Goal: Task Accomplishment & Management: Complete application form

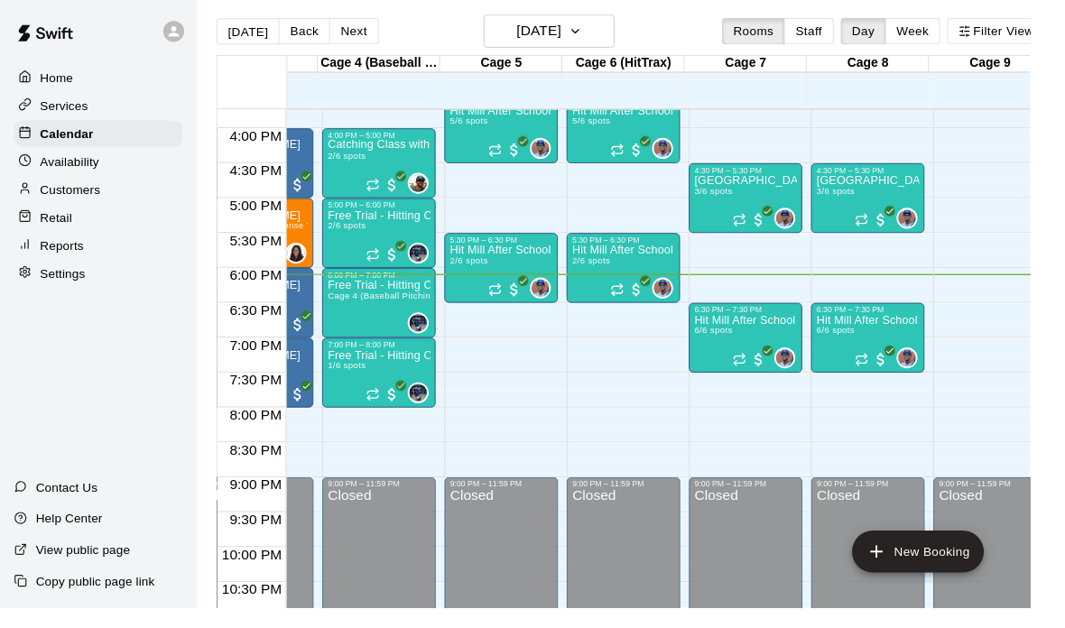
scroll to position [0, 418]
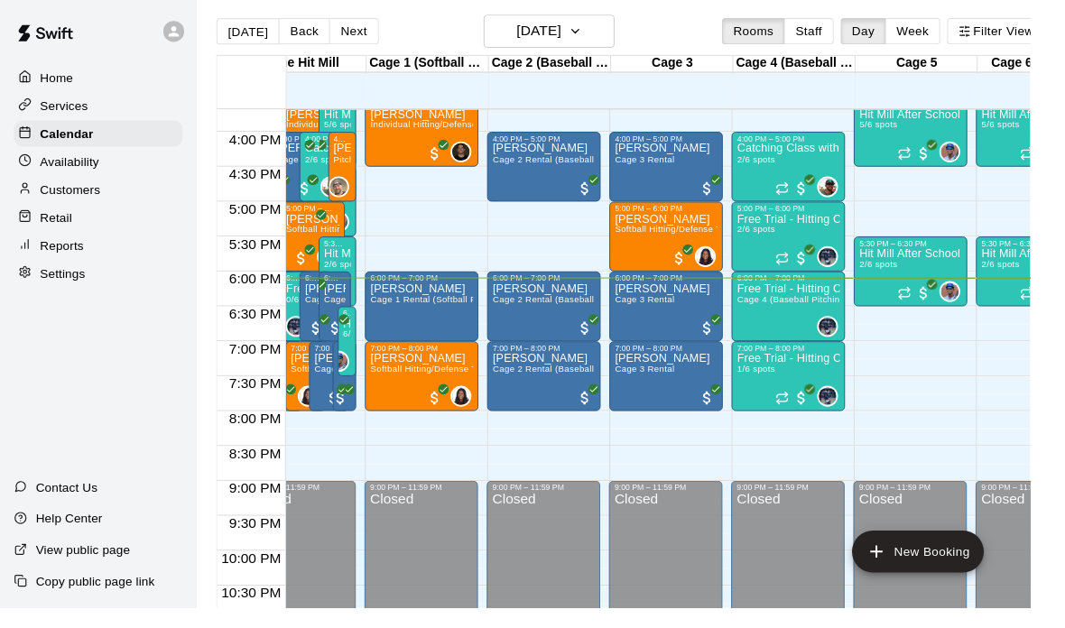
click at [101, 199] on p "Customers" at bounding box center [73, 196] width 62 height 18
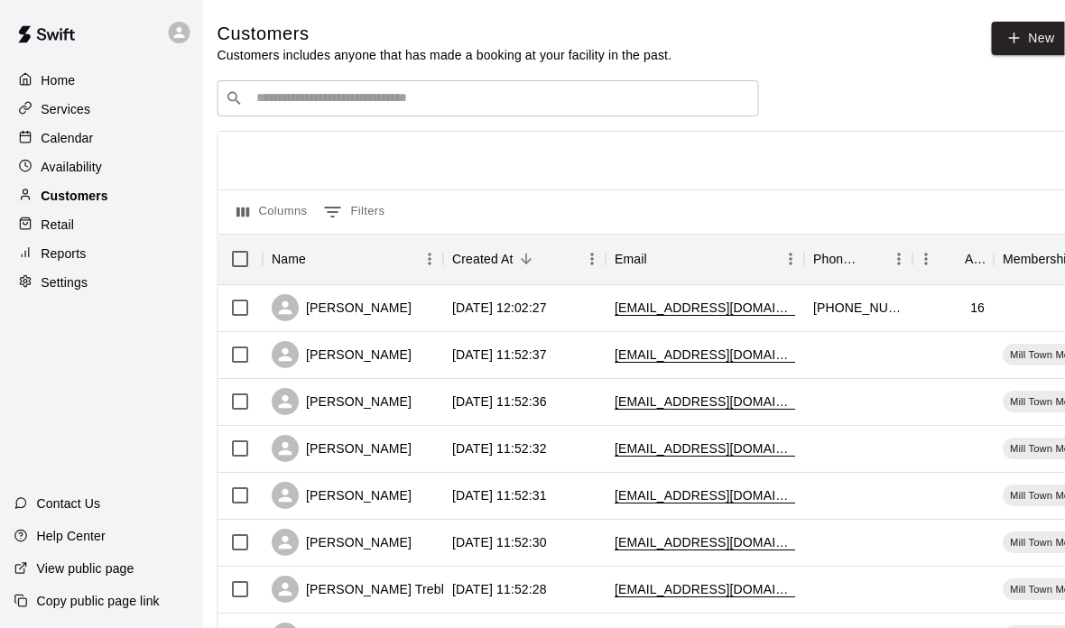
scroll to position [0, 8]
click at [1025, 39] on link "New" at bounding box center [1030, 38] width 78 height 33
select select "**"
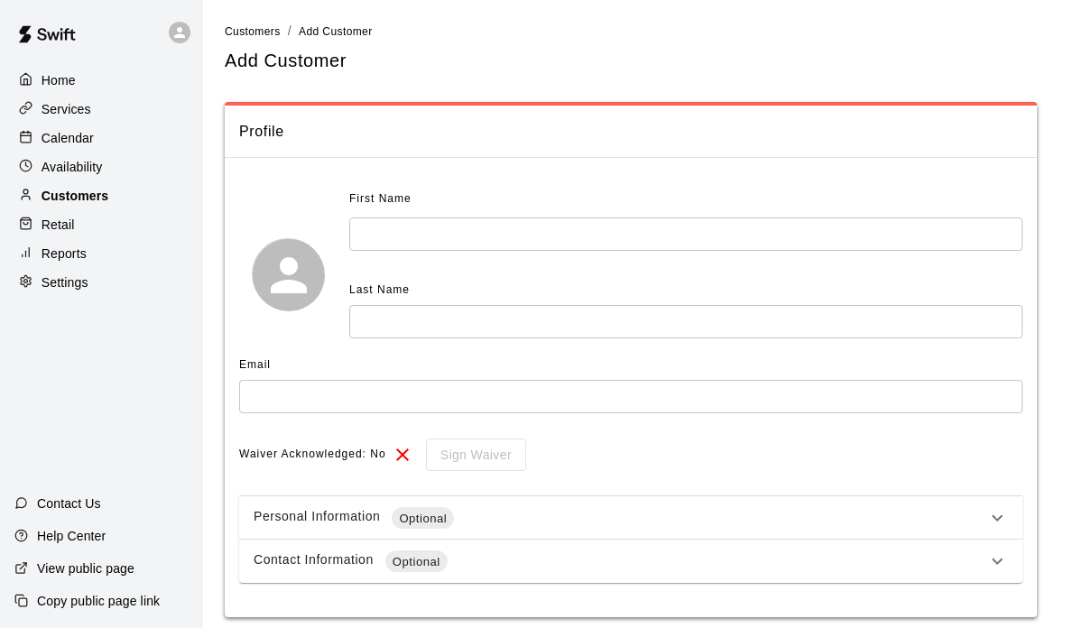
click at [109, 169] on div "Availability" at bounding box center [101, 166] width 174 height 27
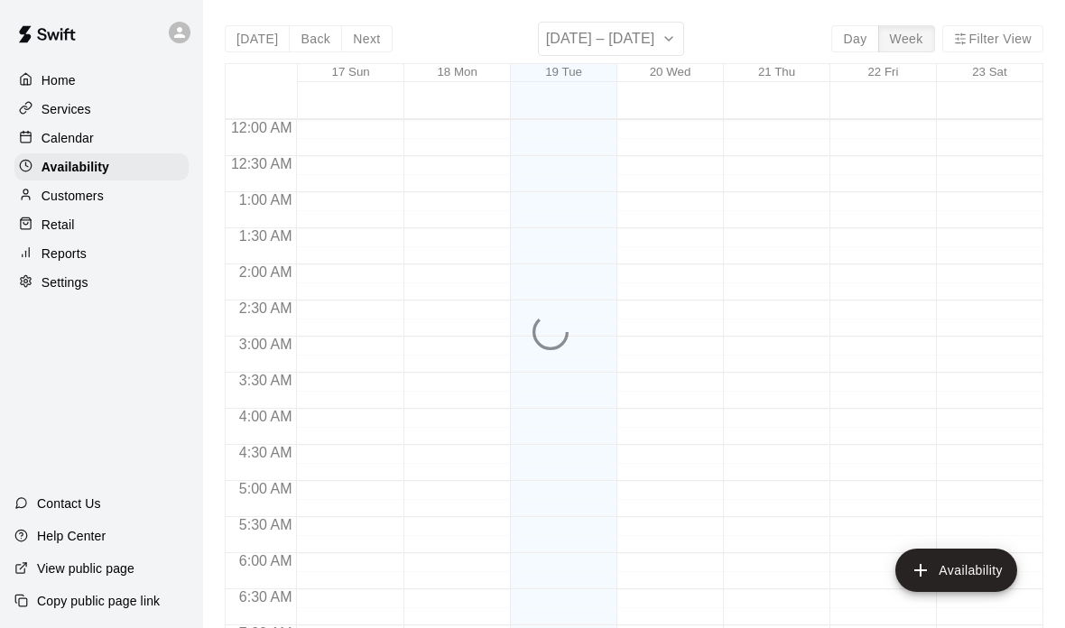
scroll to position [1132, 0]
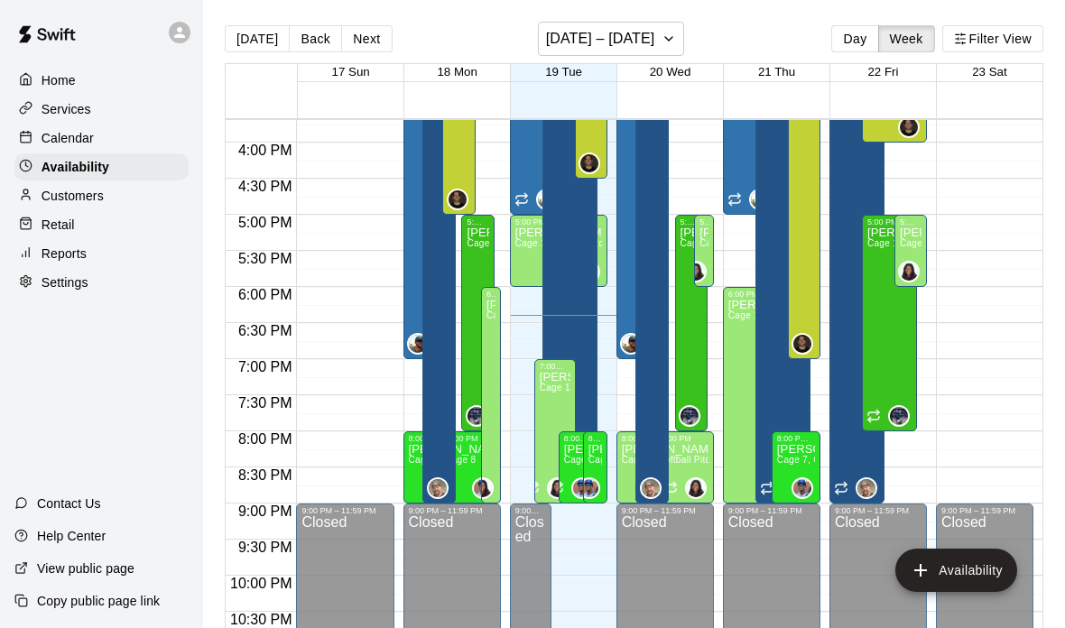
click at [115, 146] on div "Calendar" at bounding box center [101, 138] width 174 height 27
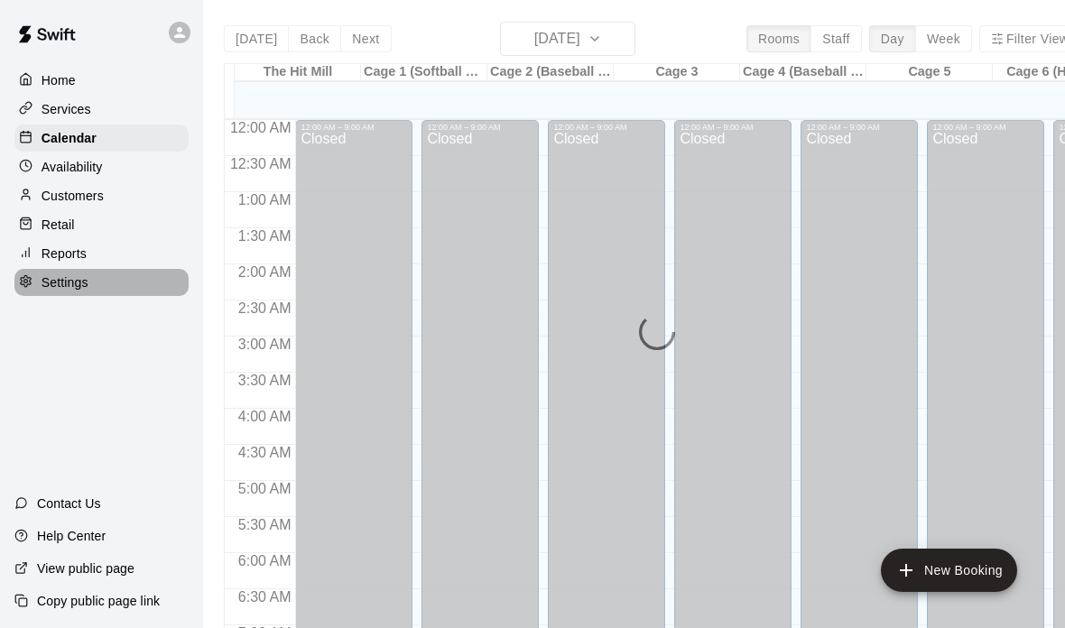
click at [90, 269] on div "Settings" at bounding box center [101, 282] width 174 height 27
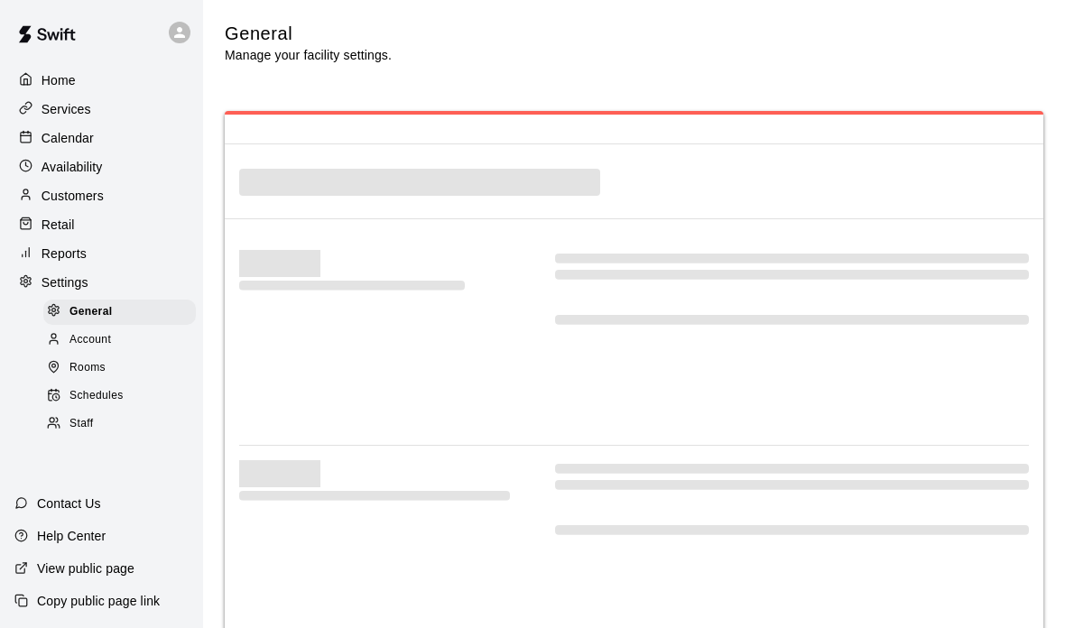
select select "**"
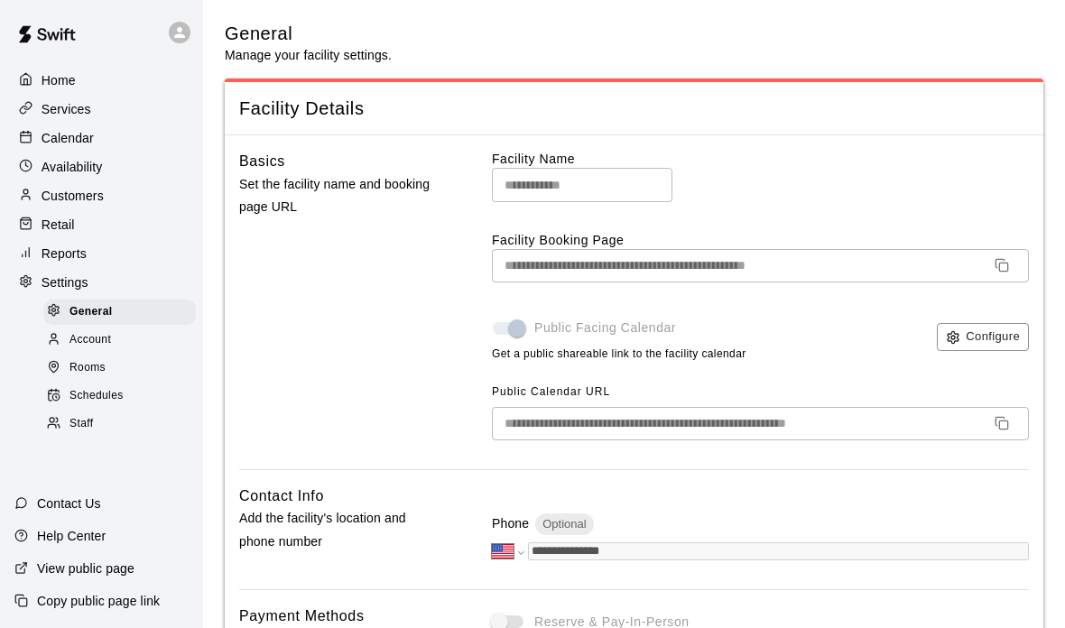
scroll to position [3481, 0]
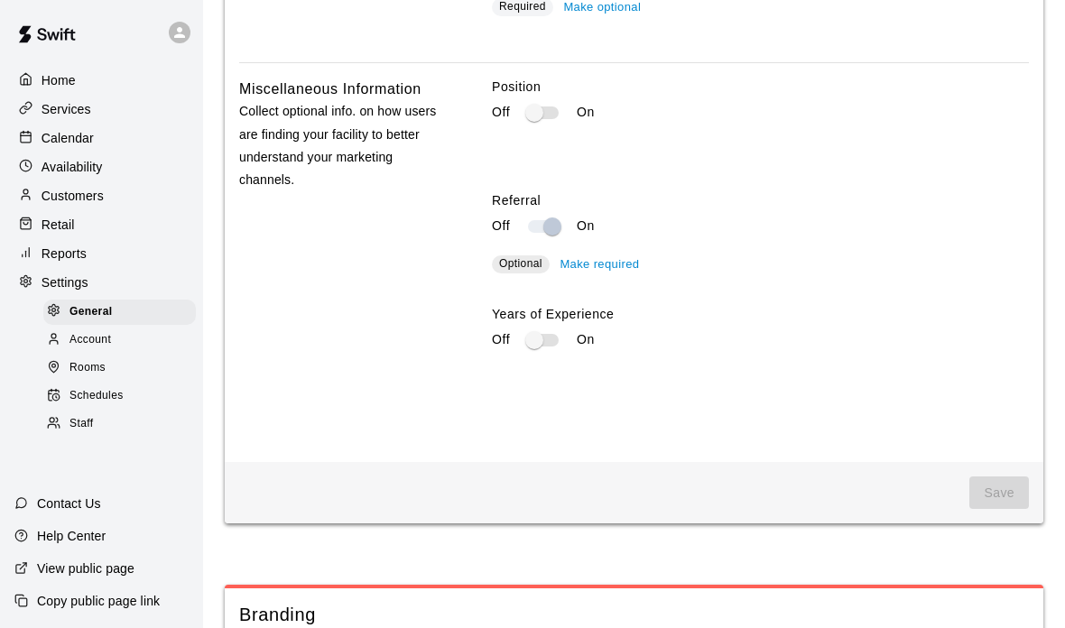
click at [130, 139] on div "Calendar" at bounding box center [101, 138] width 174 height 27
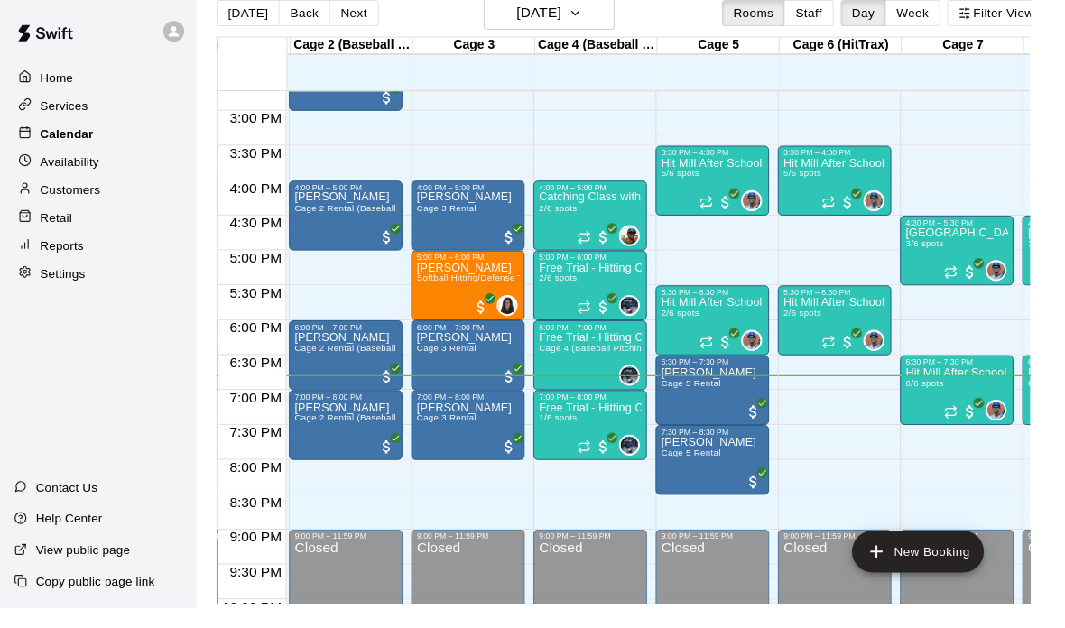
scroll to position [25, 0]
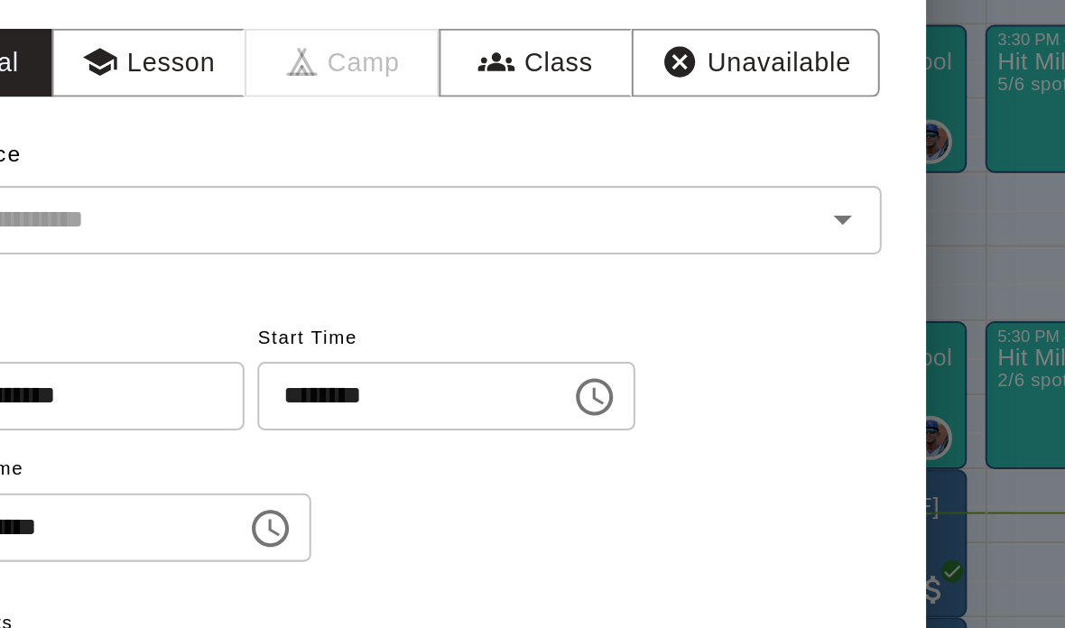
scroll to position [0, 0]
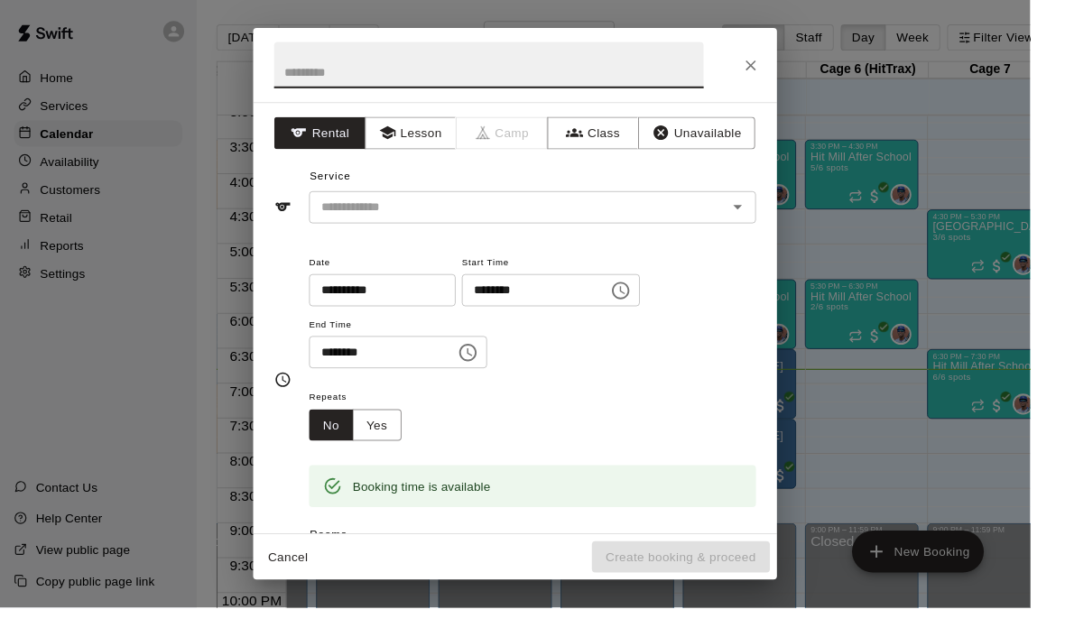
click at [785, 59] on icon "Close" at bounding box center [776, 68] width 18 height 18
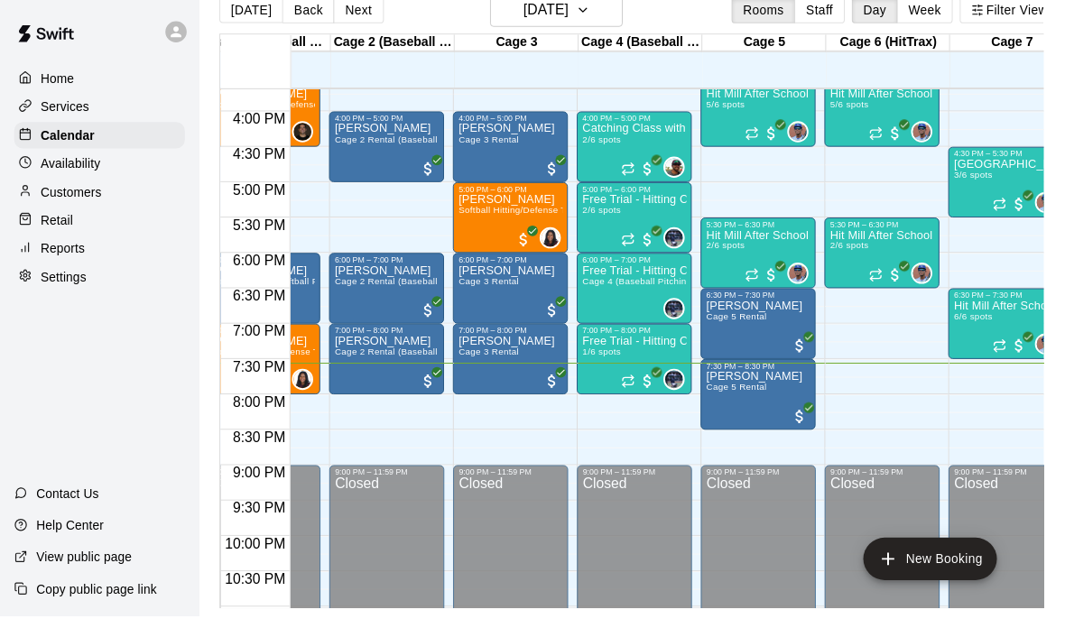
scroll to position [1132, 213]
